Goal: Navigation & Orientation: Find specific page/section

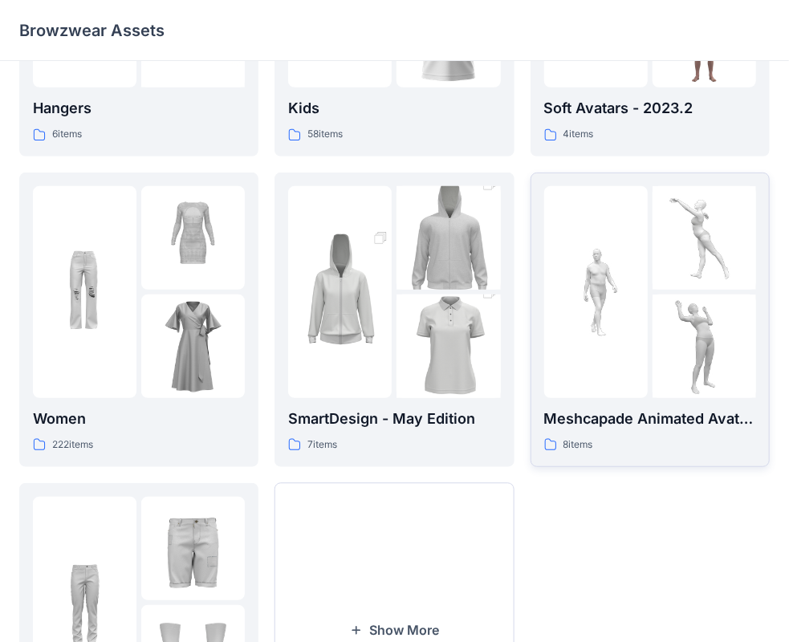
scroll to position [398, 0]
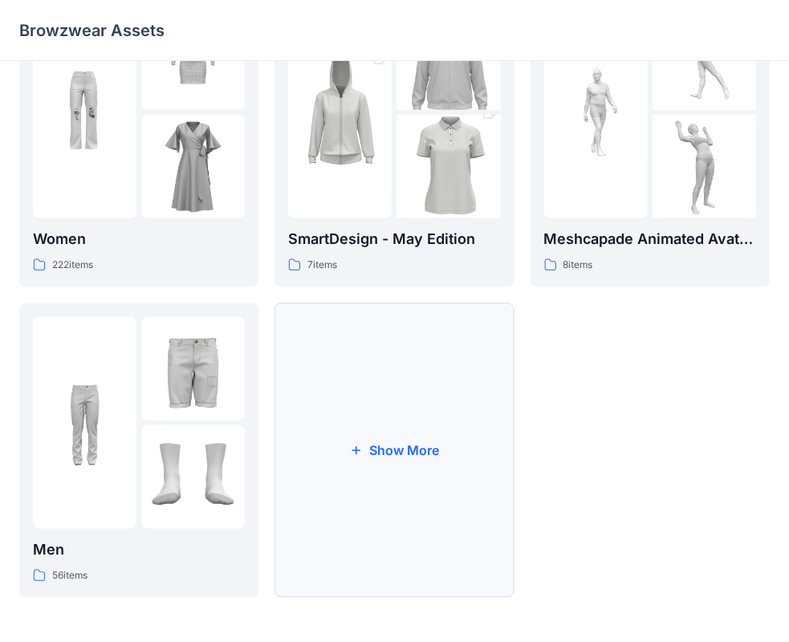
click at [466, 388] on button "Show More" at bounding box center [393, 450] width 239 height 295
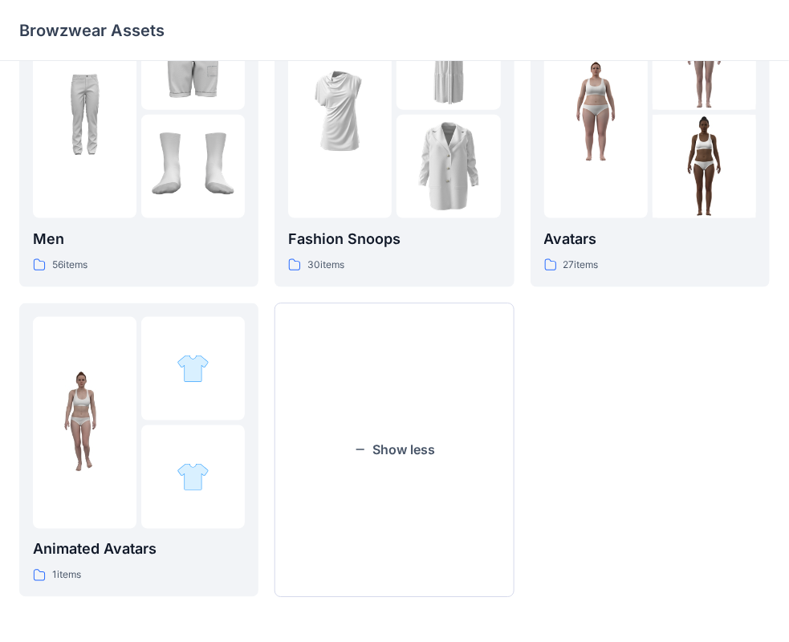
scroll to position [709, 0]
click at [631, 149] on img at bounding box center [596, 112] width 104 height 104
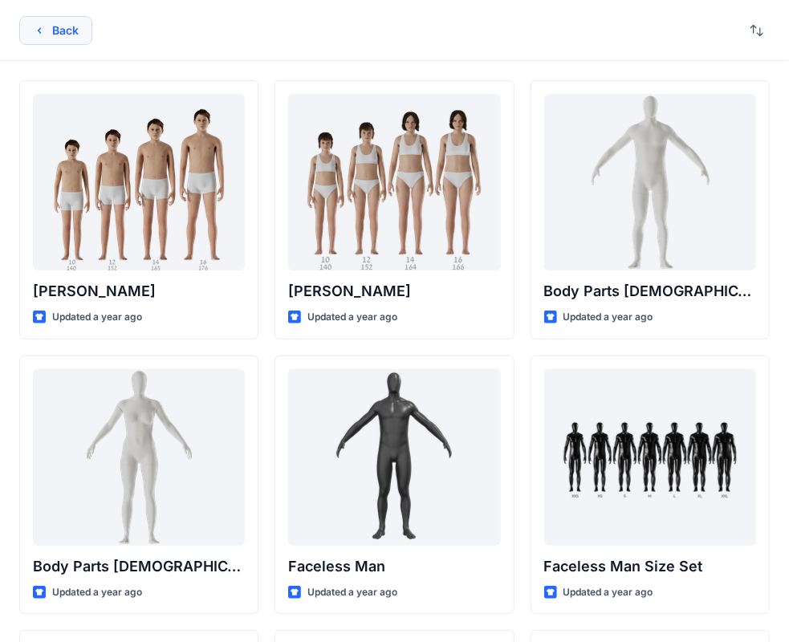
click at [45, 30] on button "Back" at bounding box center [55, 30] width 73 height 29
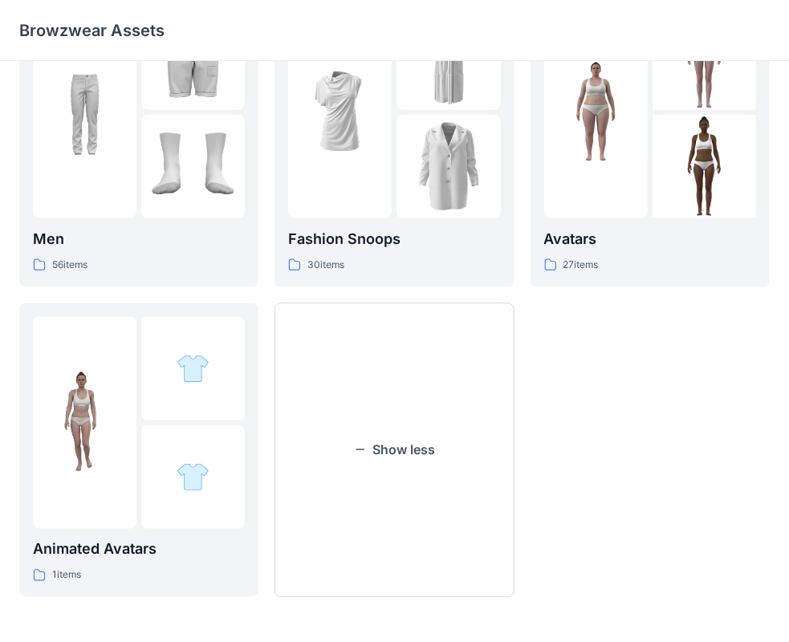
scroll to position [629, 0]
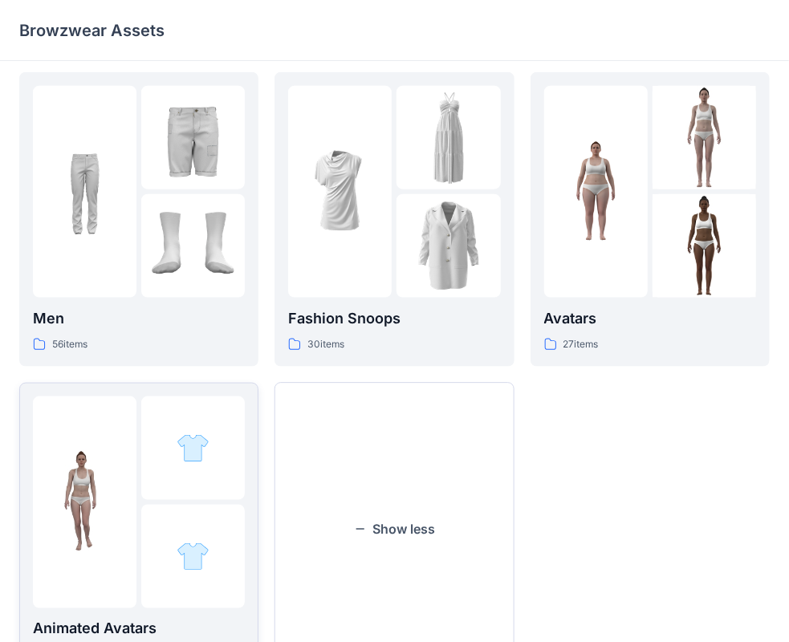
click at [72, 482] on img at bounding box center [85, 502] width 104 height 104
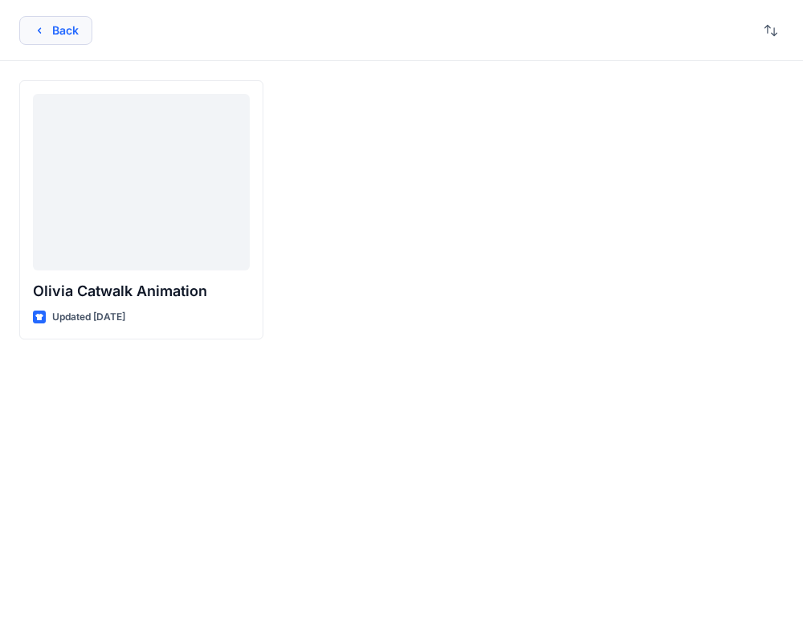
click at [30, 27] on button "Back" at bounding box center [55, 30] width 73 height 29
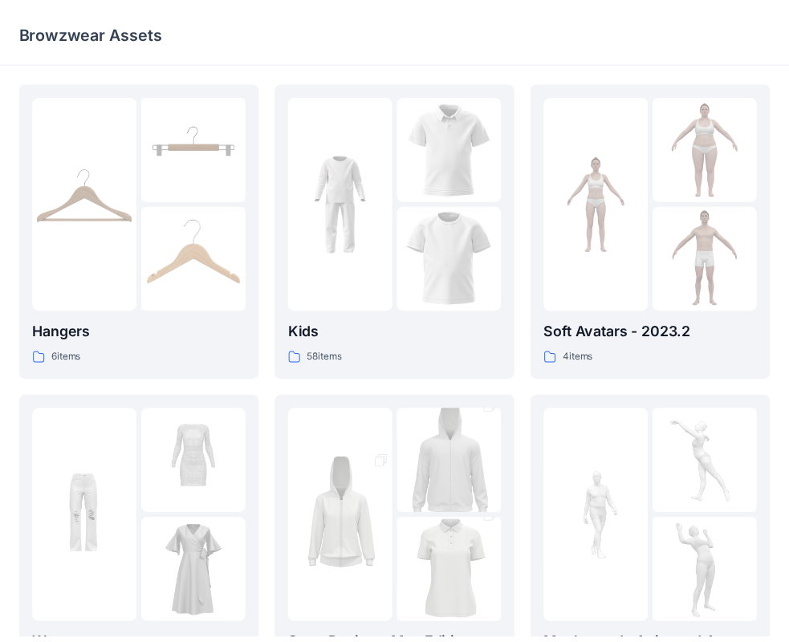
scroll to position [629, 0]
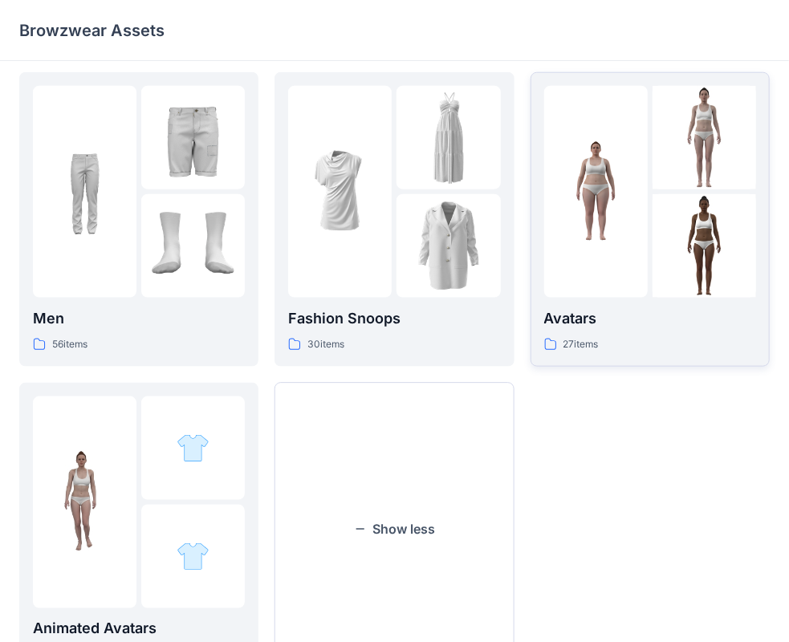
click at [617, 261] on div at bounding box center [596, 192] width 104 height 212
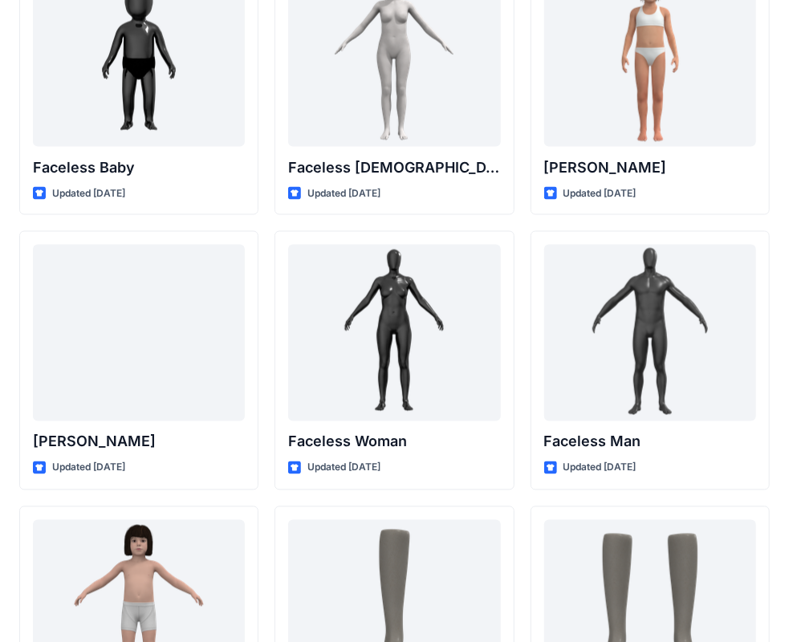
scroll to position [947, 0]
